Goal: Task Accomplishment & Management: Use online tool/utility

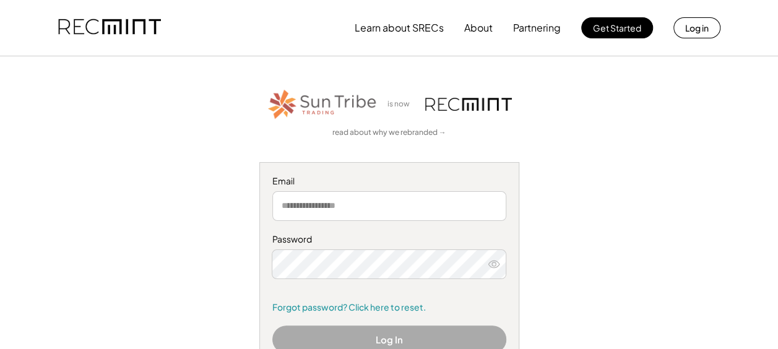
scroll to position [62, 0]
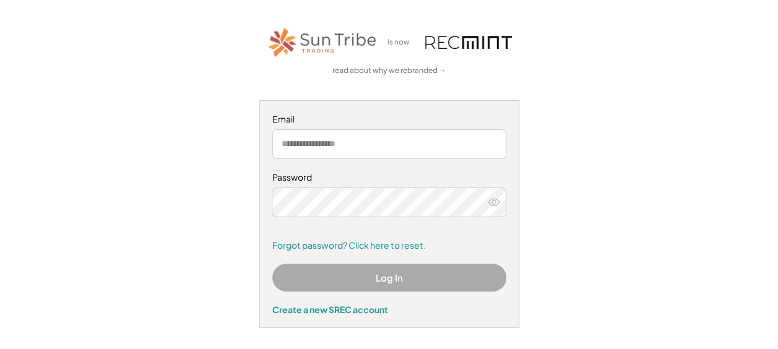
click at [375, 141] on input "email" at bounding box center [390, 144] width 234 height 30
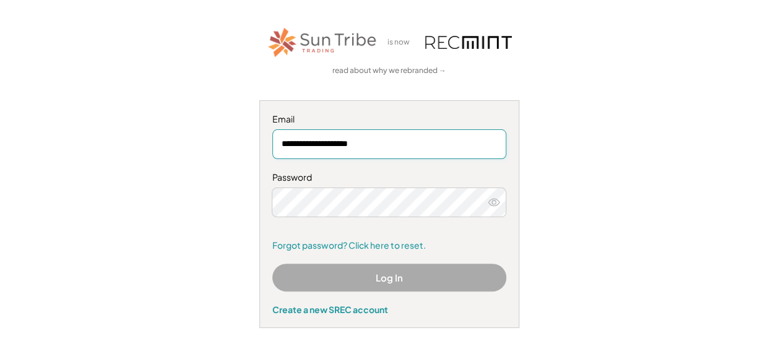
type input "**********"
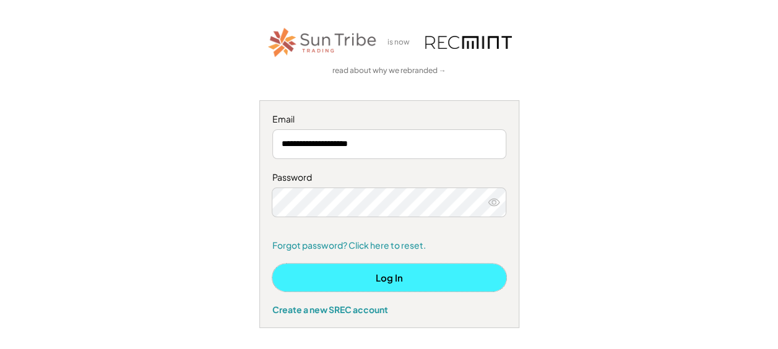
click at [390, 275] on button "Log In" at bounding box center [390, 278] width 234 height 28
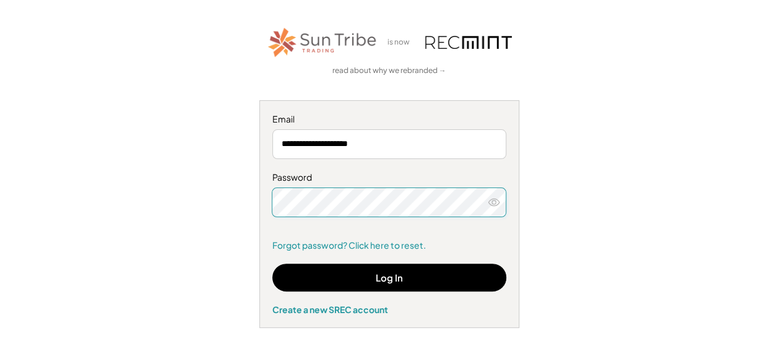
click at [255, 230] on div "**********" at bounding box center [389, 176] width 749 height 303
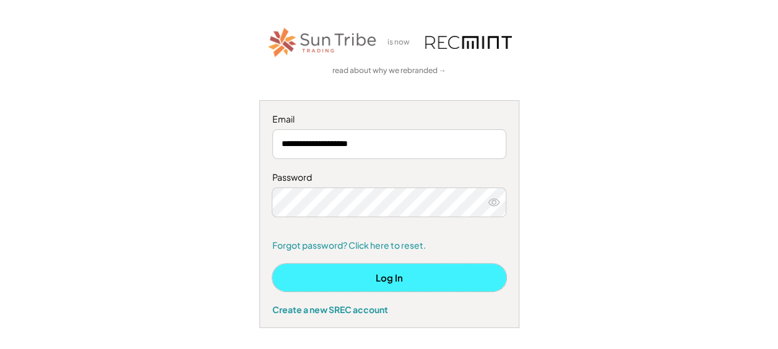
click at [382, 273] on button "Log In" at bounding box center [390, 278] width 234 height 28
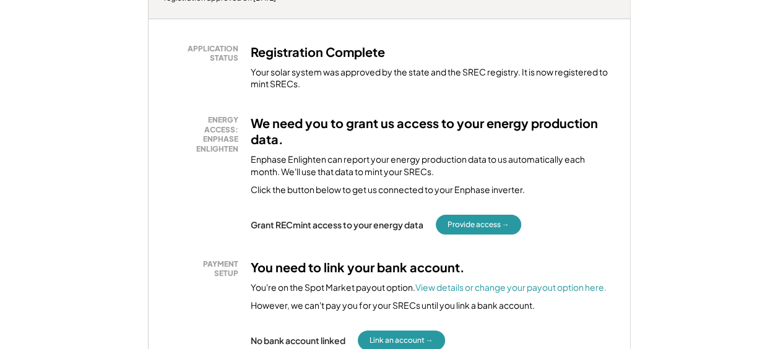
scroll to position [248, 0]
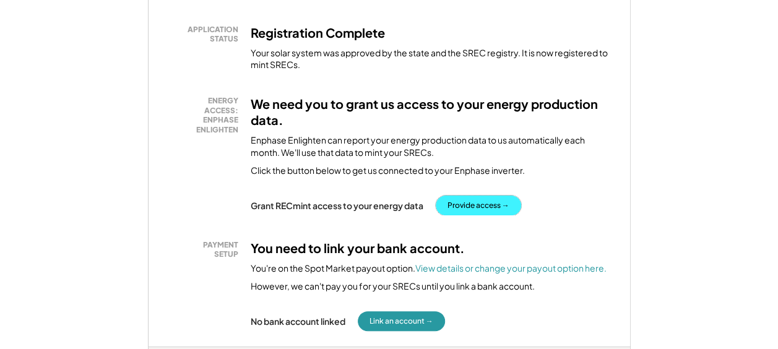
click at [472, 199] on button "Provide access →" at bounding box center [478, 206] width 85 height 20
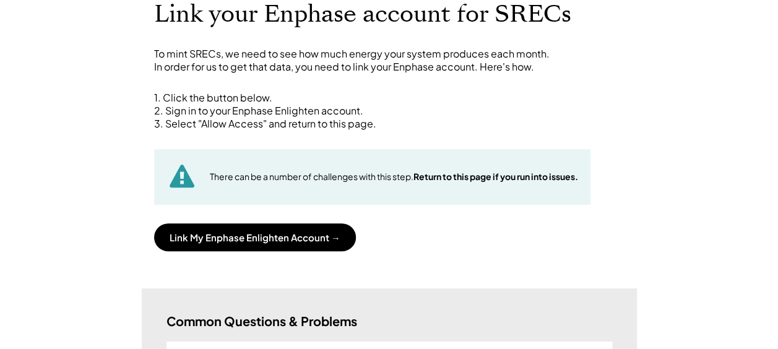
scroll to position [62, 0]
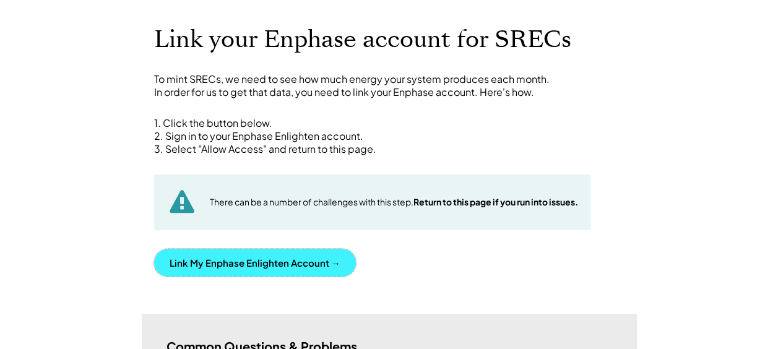
click at [237, 260] on button "Link My Enphase Enlighten Account →" at bounding box center [255, 263] width 202 height 28
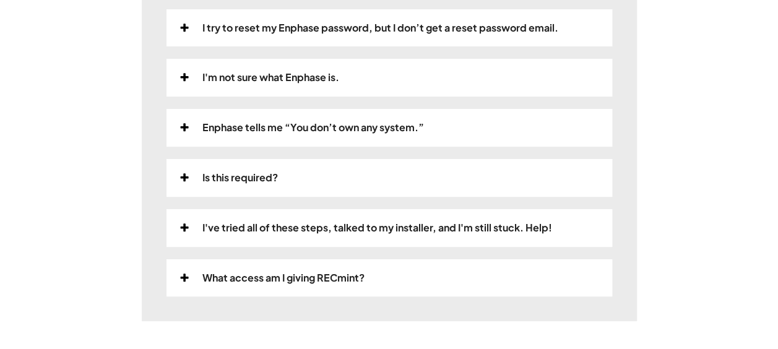
scroll to position [495, 0]
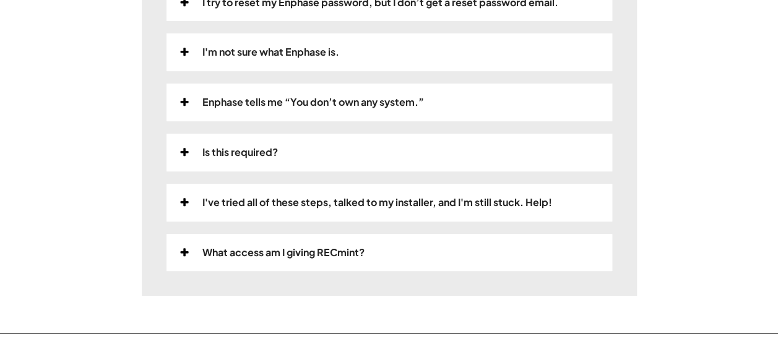
click at [232, 102] on div "Enphase tells me “You don’t own any system.”" at bounding box center [314, 102] width 222 height 13
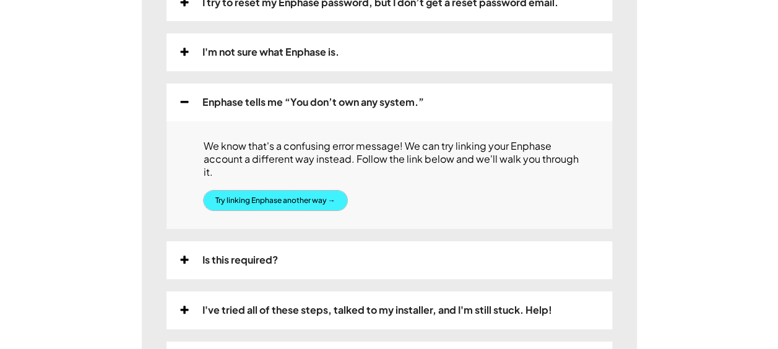
click at [289, 191] on button "Try linking Enphase another way →" at bounding box center [276, 201] width 144 height 20
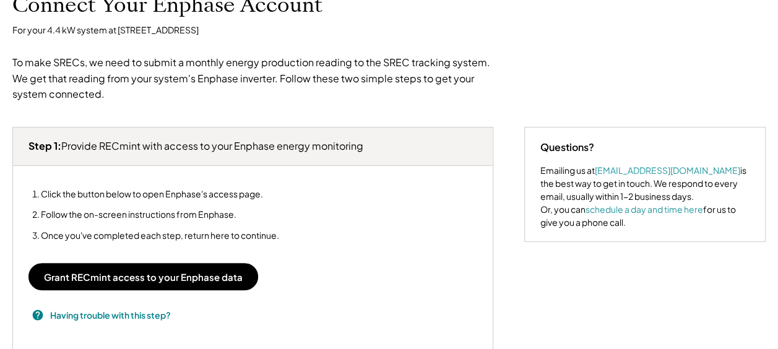
scroll to position [124, 0]
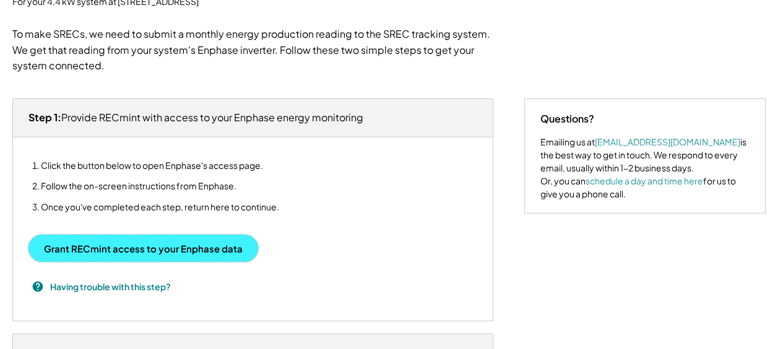
click at [108, 244] on button "Grant RECmint access to your Enphase data" at bounding box center [143, 248] width 230 height 27
click at [207, 245] on button "Grant RECmint access to your Enphase data" at bounding box center [143, 248] width 230 height 27
